Goal: Information Seeking & Learning: Learn about a topic

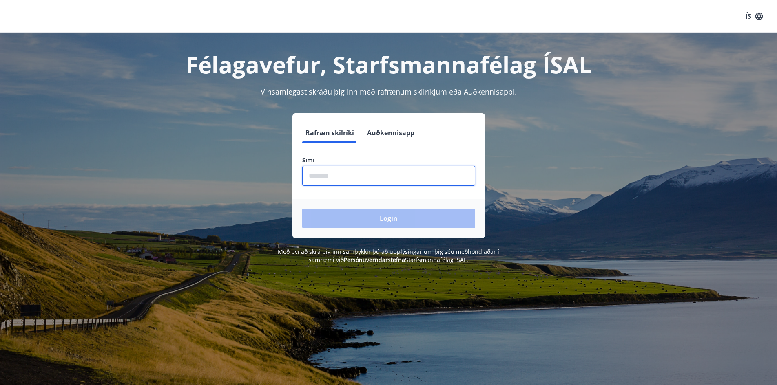
click at [356, 181] on input "phone" at bounding box center [388, 176] width 173 height 20
type input "********"
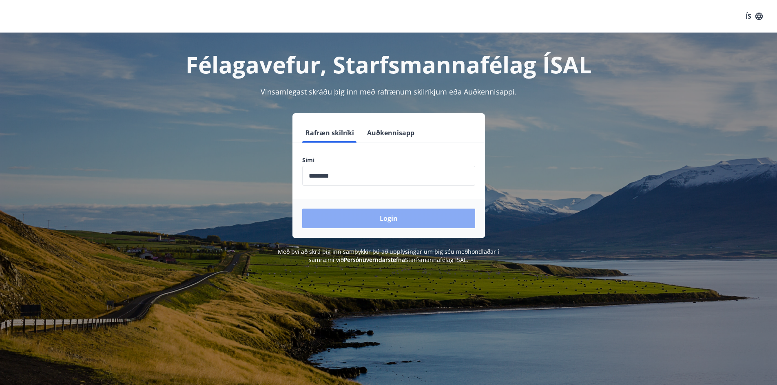
click at [367, 220] on button "Login" at bounding box center [388, 219] width 173 height 20
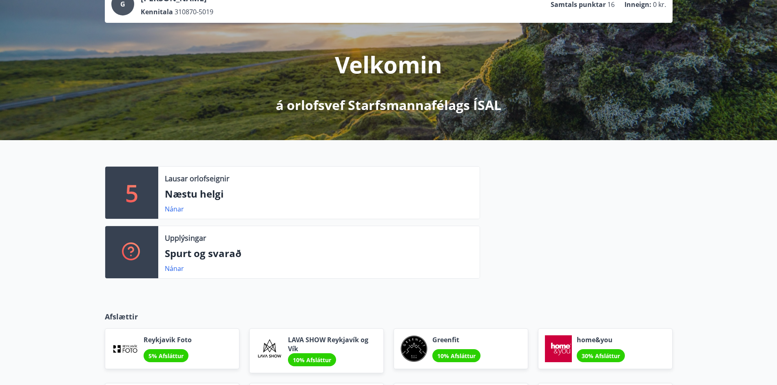
scroll to position [82, 0]
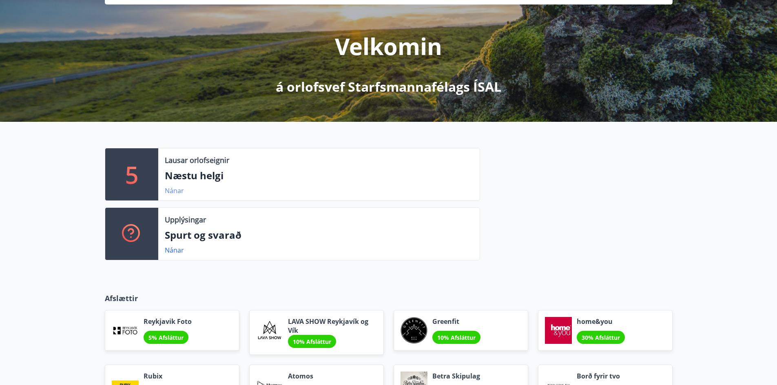
click at [172, 189] on link "Nánar" at bounding box center [174, 190] width 19 height 9
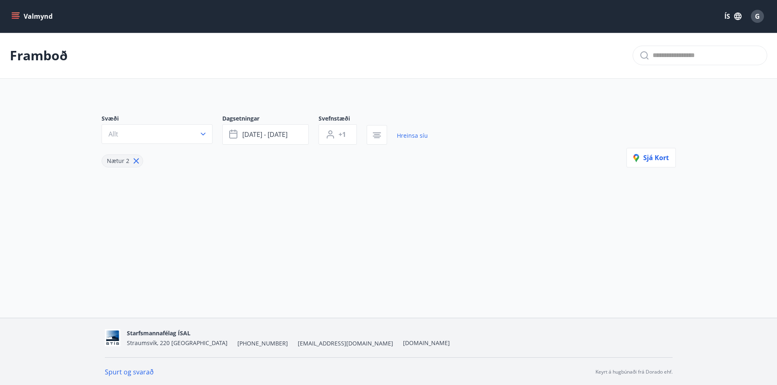
type input "*"
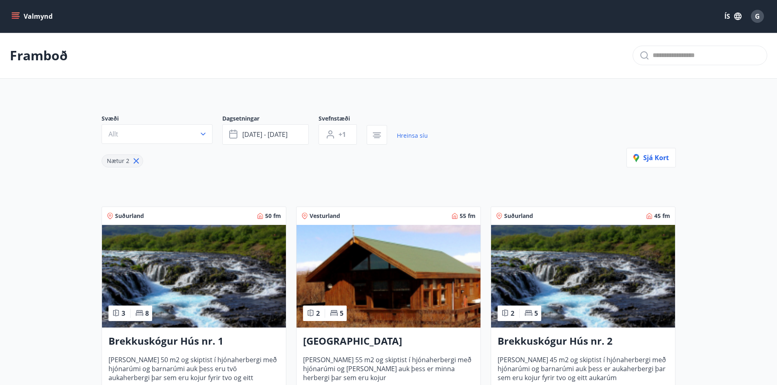
click at [13, 17] on icon "menu" at bounding box center [15, 16] width 8 height 8
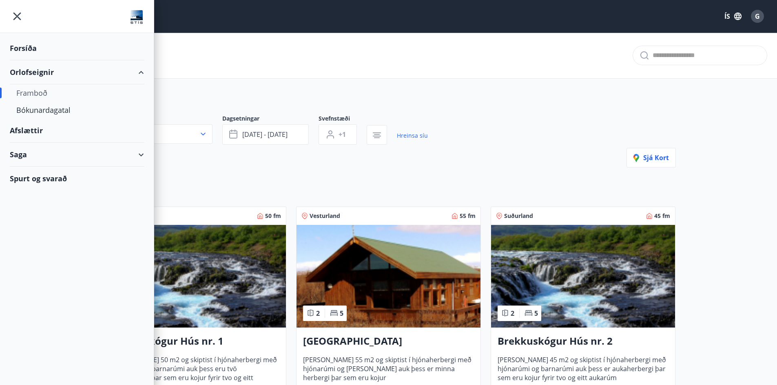
click at [25, 134] on div "Afslættir" at bounding box center [77, 131] width 134 height 24
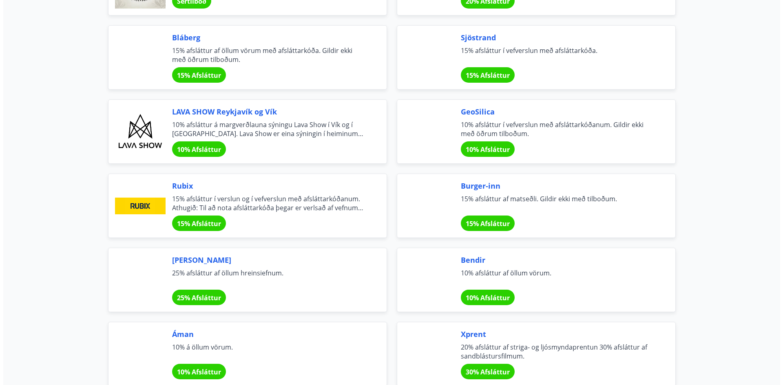
scroll to position [1060, 0]
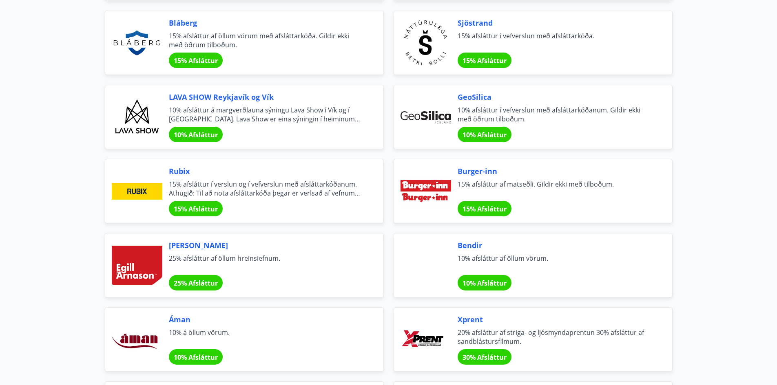
click at [323, 193] on span "15% afsláttur í verslun og í vefverslun með afsláttarkóðanum. Athugið: Til að n…" at bounding box center [266, 189] width 195 height 18
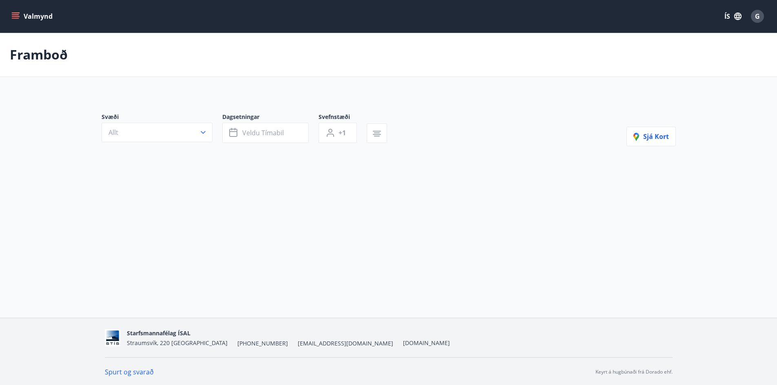
type input "*"
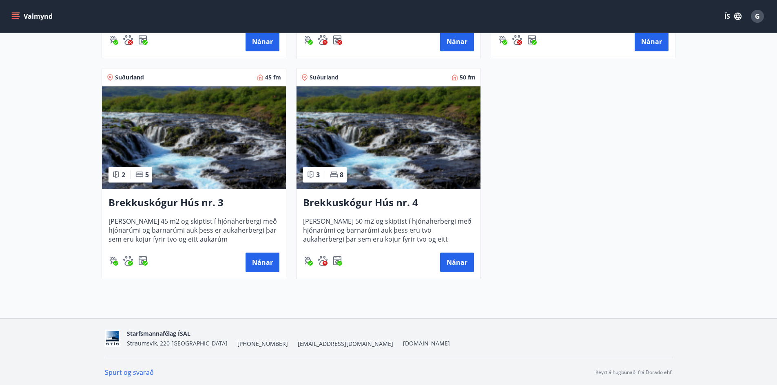
scroll to position [361, 0]
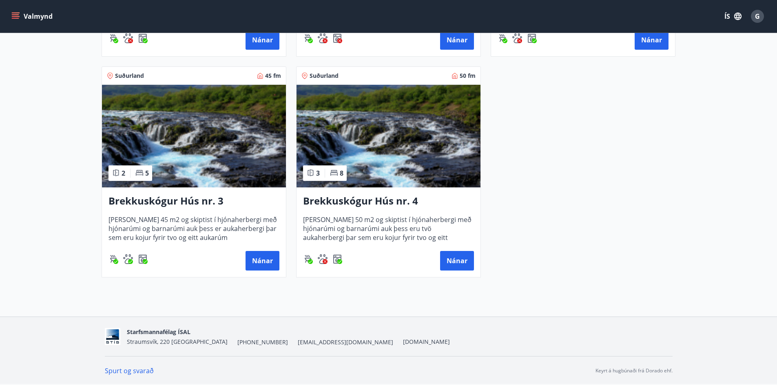
click at [23, 13] on button "Valmynd" at bounding box center [33, 16] width 46 height 15
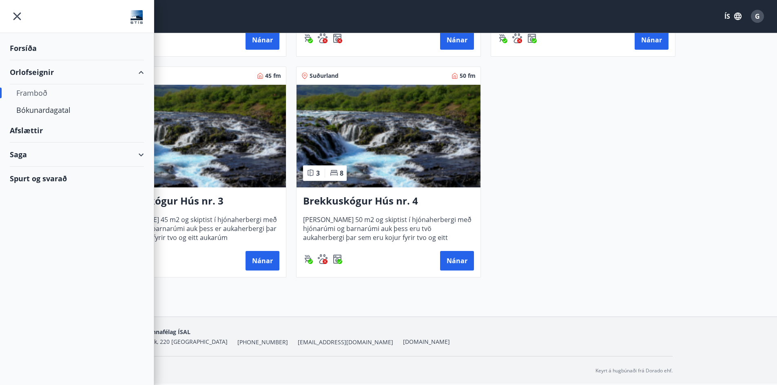
click at [35, 135] on div "Afslættir" at bounding box center [77, 131] width 134 height 24
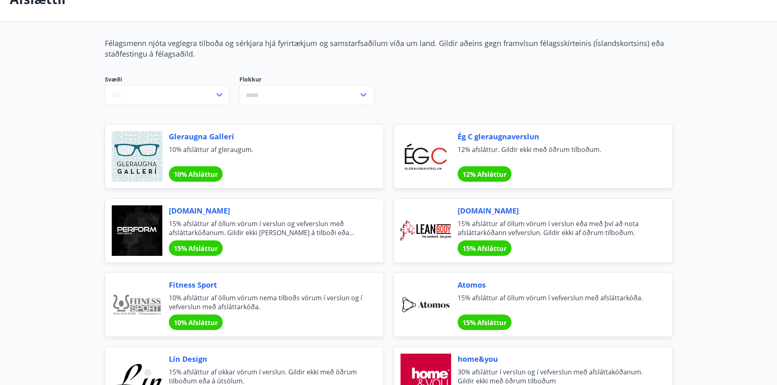
scroll to position [15, 0]
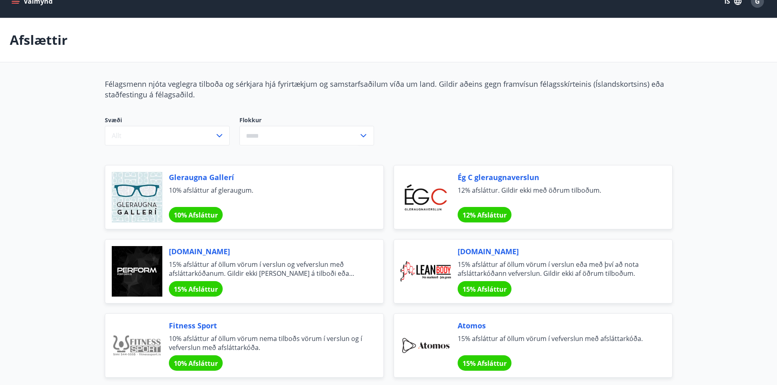
click at [365, 135] on icon at bounding box center [363, 136] width 10 height 10
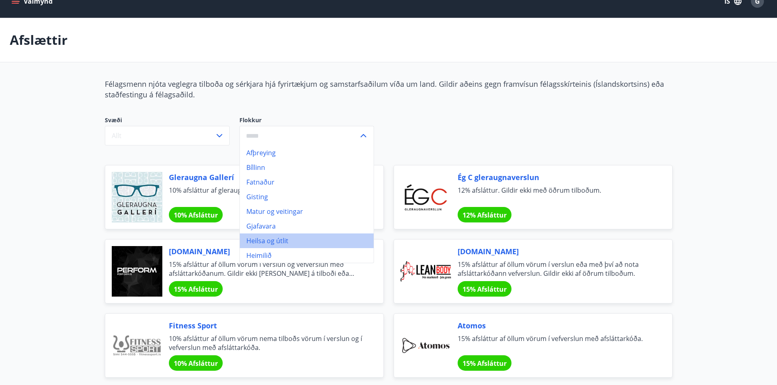
click at [267, 241] on li "Heilsa og útlit" at bounding box center [307, 241] width 134 height 15
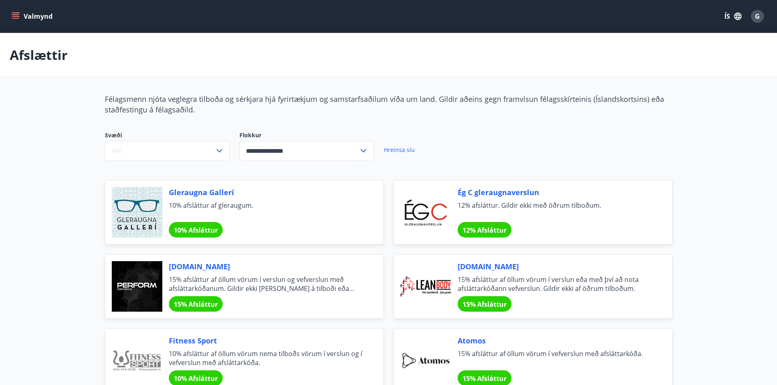
click at [362, 149] on icon at bounding box center [363, 151] width 10 height 10
click at [274, 182] on li "Bíllinn" at bounding box center [307, 182] width 134 height 15
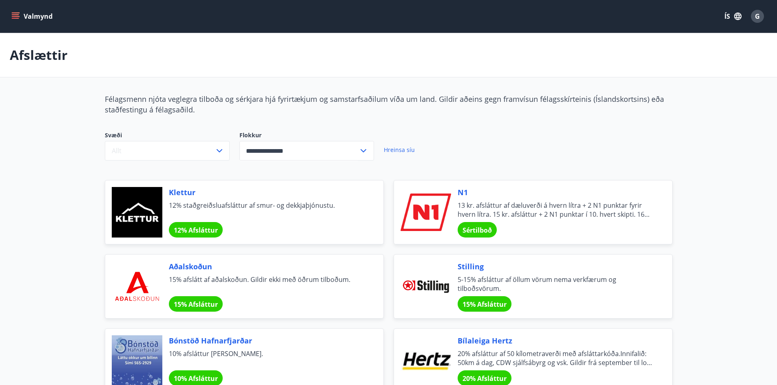
type input "*******"
